Goal: Entertainment & Leisure: Consume media (video, audio)

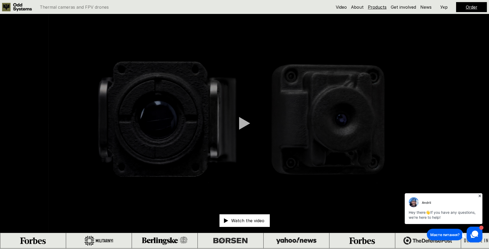
click at [376, 5] on link "Products" at bounding box center [377, 6] width 19 height 5
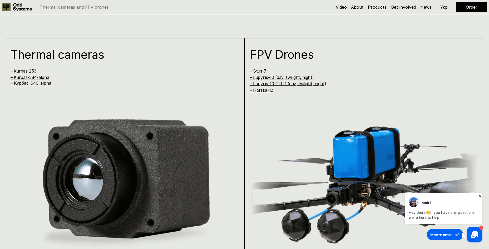
scroll to position [498, 0]
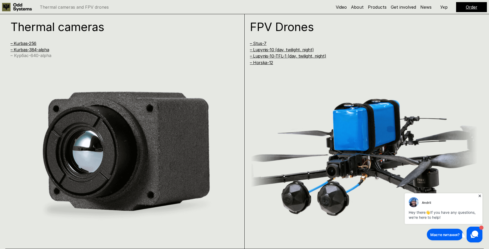
click at [38, 55] on link "– Курбас-640-alpha" at bounding box center [31, 55] width 41 height 5
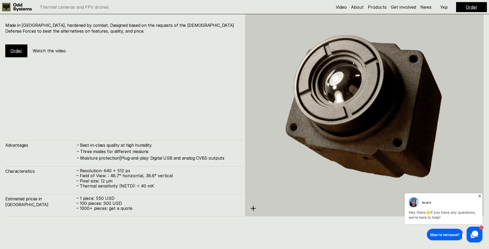
scroll to position [1273, 0]
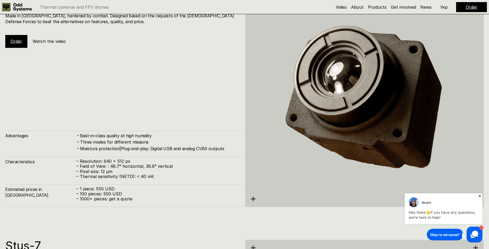
click at [253, 25] on img at bounding box center [364, 98] width 239 height 245
click at [254, 198] on img at bounding box center [364, 98] width 239 height 245
click at [480, 194] on icon at bounding box center [479, 196] width 5 height 5
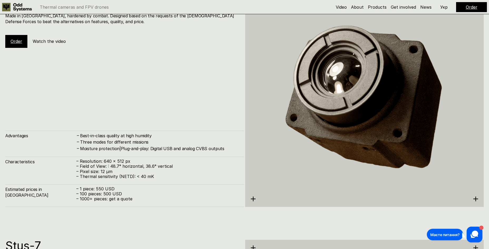
click at [475, 197] on img at bounding box center [364, 98] width 239 height 245
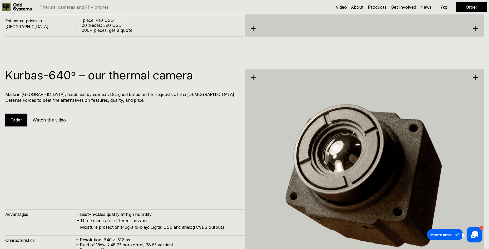
scroll to position [1194, 0]
drag, startPoint x: 99, startPoint y: 109, endPoint x: 65, endPoint y: 99, distance: 35.7
click at [99, 108] on div "Kurbas-640ᵅ – our thermal camera Made in [GEOGRAPHIC_DATA], hardened by combat.…" at bounding box center [124, 98] width 239 height 57
click at [37, 120] on h5 "Watch the video" at bounding box center [49, 120] width 33 height 6
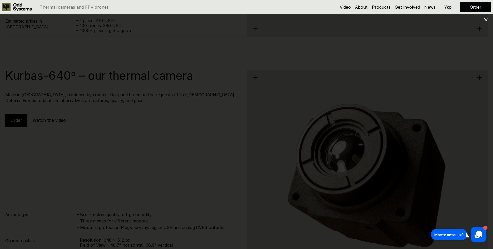
click at [486, 19] on icon at bounding box center [486, 20] width 4 height 4
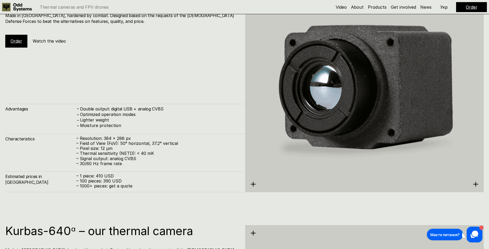
scroll to position [1036, 0]
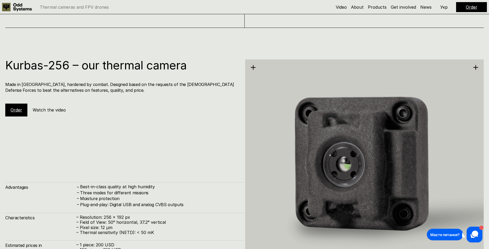
click at [53, 110] on h5 "Watch the video" at bounding box center [49, 110] width 33 height 6
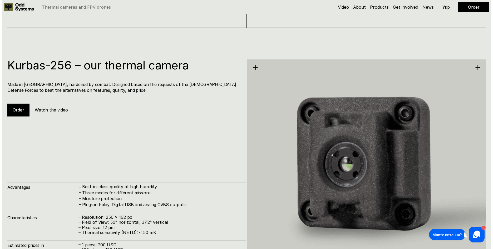
scroll to position [719, 0]
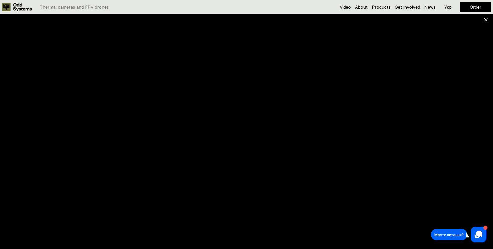
click at [485, 20] on use at bounding box center [485, 19] width 3 height 3
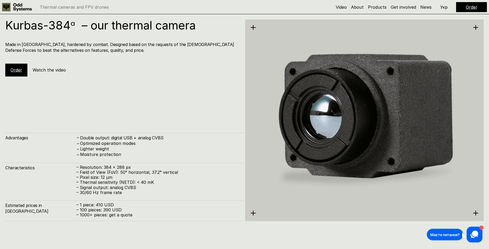
scroll to position [1010, 0]
click at [52, 68] on h5 "Watch the video" at bounding box center [49, 70] width 33 height 6
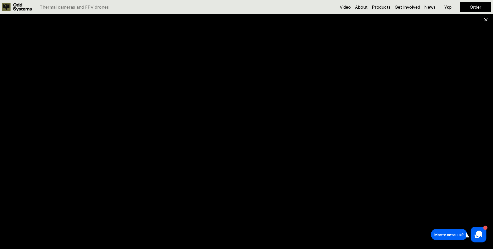
click at [485, 20] on use at bounding box center [485, 19] width 3 height 3
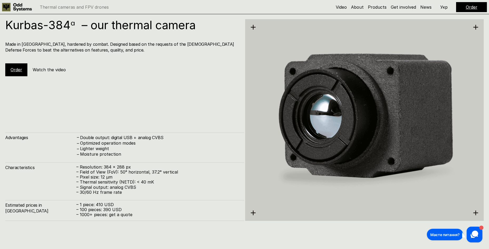
click at [52, 71] on h5 "Watch the video" at bounding box center [49, 70] width 33 height 6
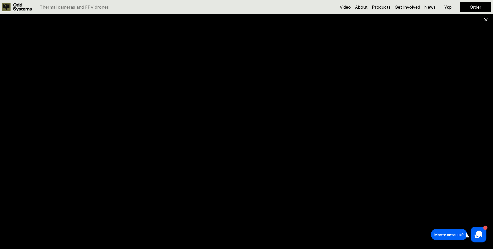
click at [485, 20] on use at bounding box center [485, 19] width 3 height 3
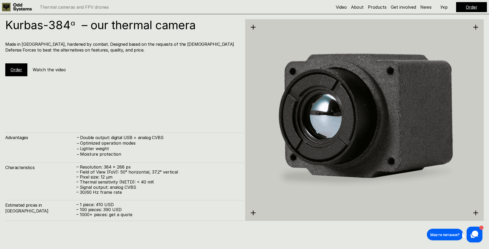
click at [58, 68] on h5 "Watch the video" at bounding box center [49, 70] width 33 height 6
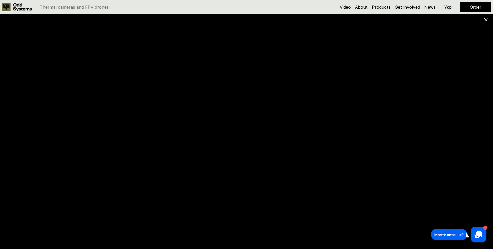
click at [485, 20] on icon at bounding box center [486, 20] width 4 height 4
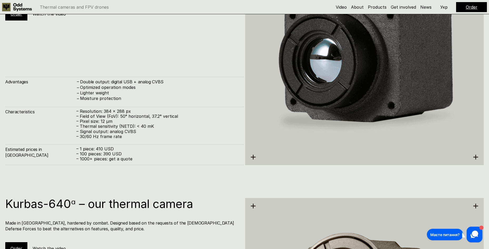
scroll to position [1168, 0]
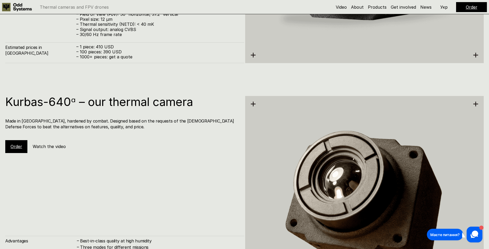
click at [53, 146] on h5 "Watch the video" at bounding box center [49, 147] width 33 height 6
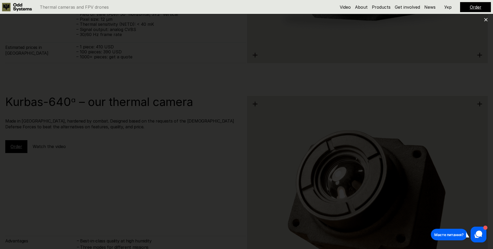
click at [483, 21] on div at bounding box center [246, 124] width 493 height 249
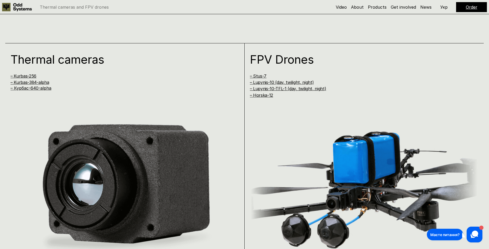
scroll to position [456, 0]
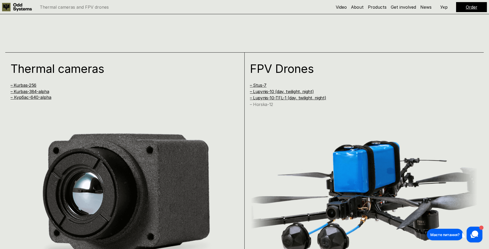
click at [267, 105] on link "– Horska-12" at bounding box center [261, 104] width 23 height 5
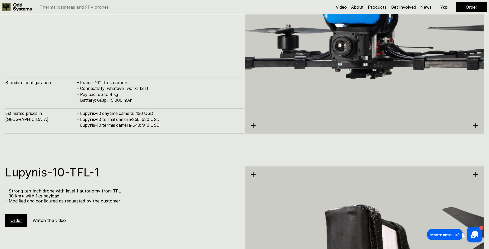
scroll to position [1876, 0]
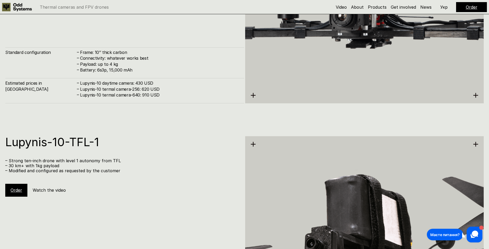
click at [55, 190] on h5 "Watch the video" at bounding box center [49, 191] width 33 height 6
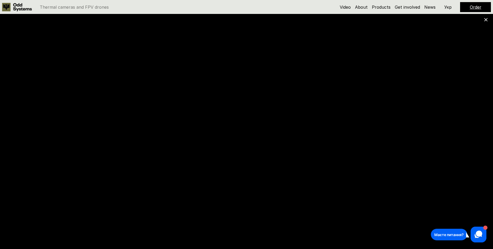
click at [487, 20] on icon at bounding box center [486, 20] width 4 height 4
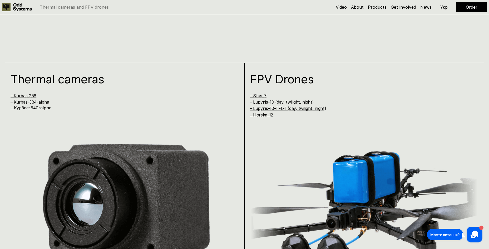
scroll to position [0, 0]
